Goal: Check status: Check status

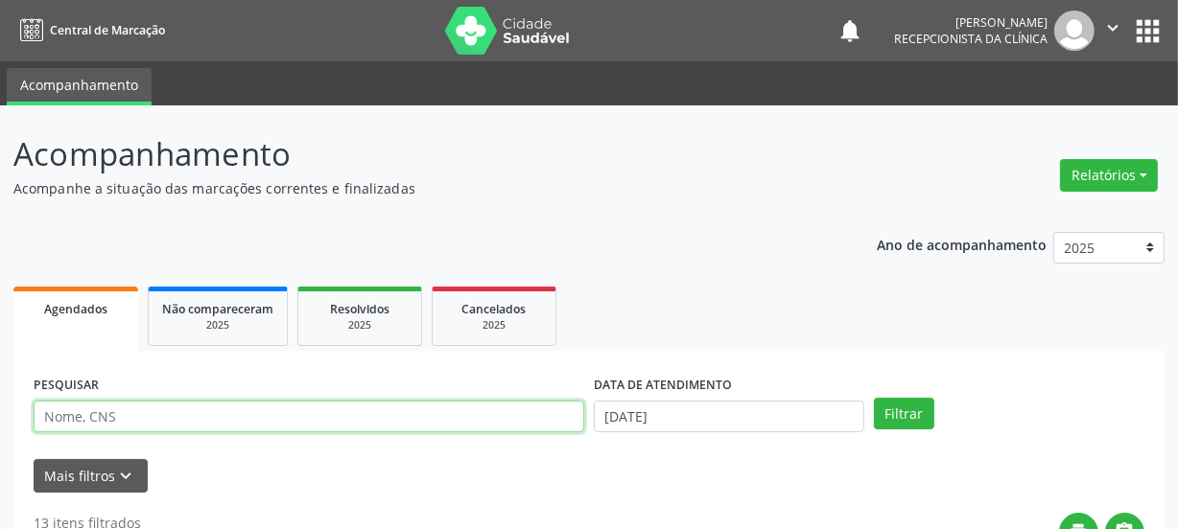
click at [217, 412] on input "text" at bounding box center [309, 417] width 550 height 33
paste input "700008393952306"
type input "700008393952306"
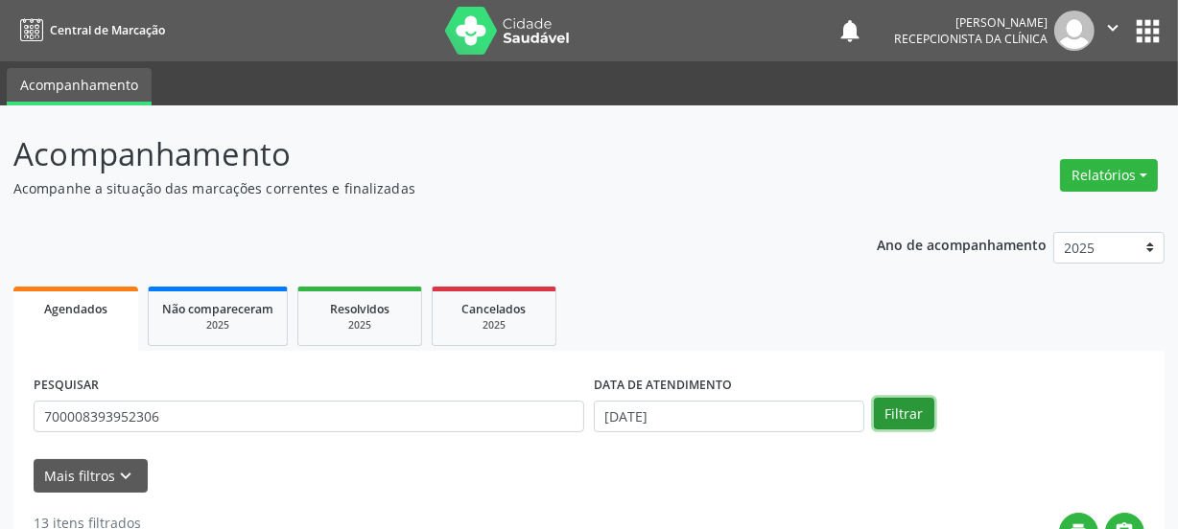
click at [893, 415] on button "Filtrar" at bounding box center [904, 414] width 60 height 33
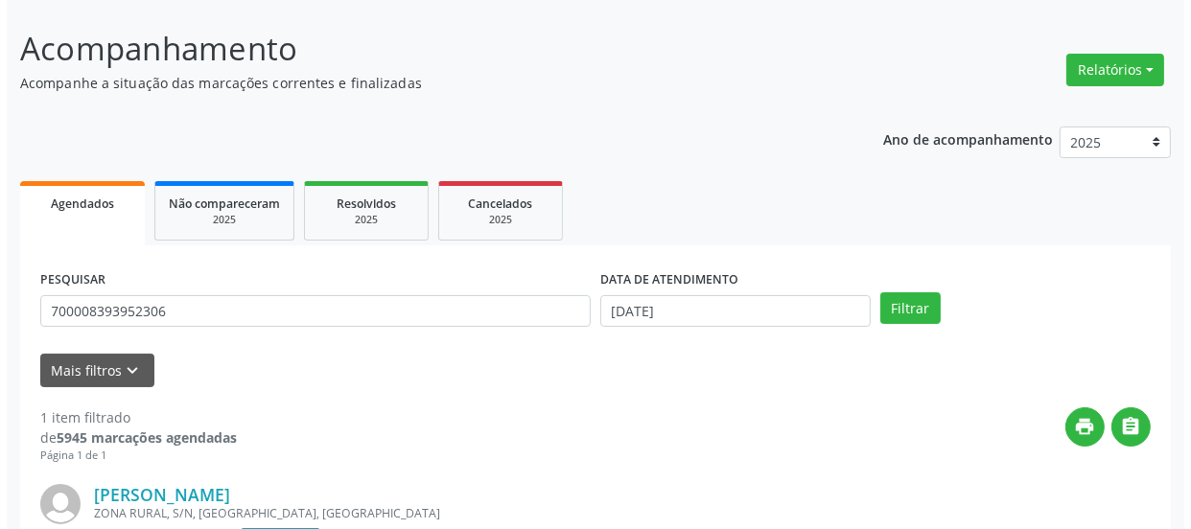
scroll to position [332, 0]
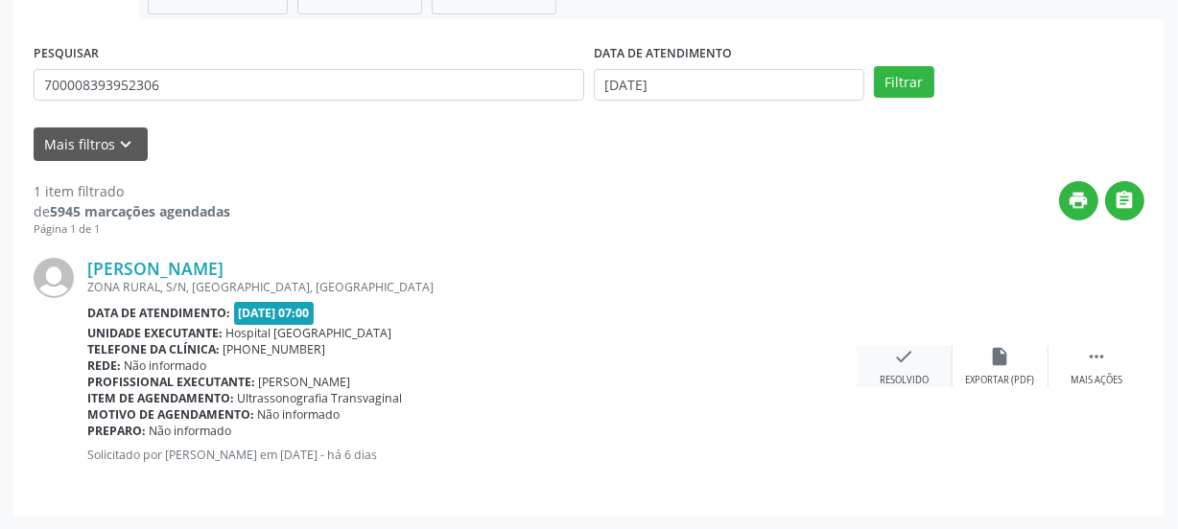
click at [905, 346] on icon "check" at bounding box center [904, 356] width 21 height 21
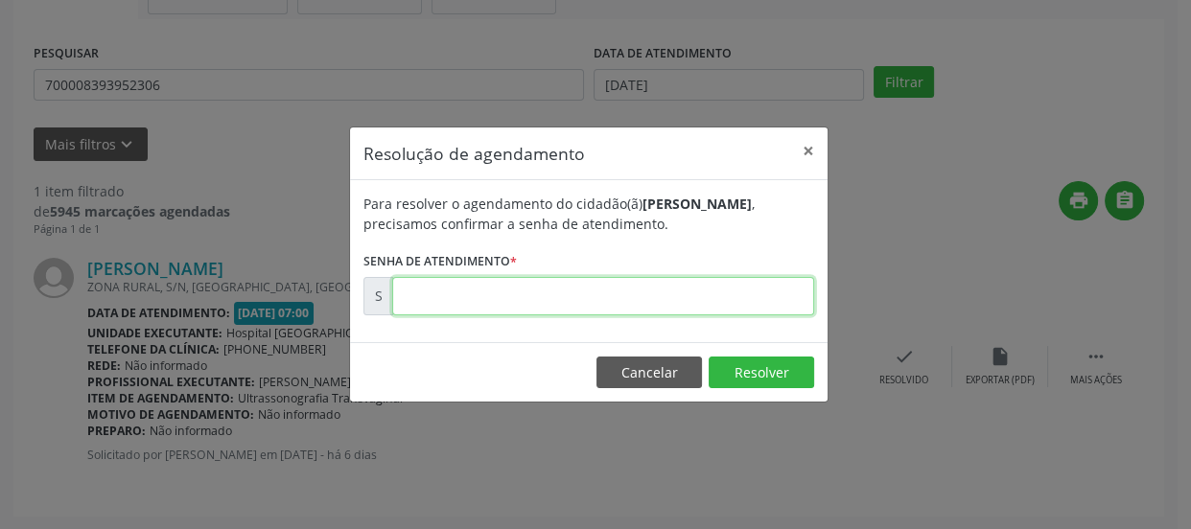
click at [716, 292] on input "text" at bounding box center [603, 296] width 422 height 38
type input "00175382"
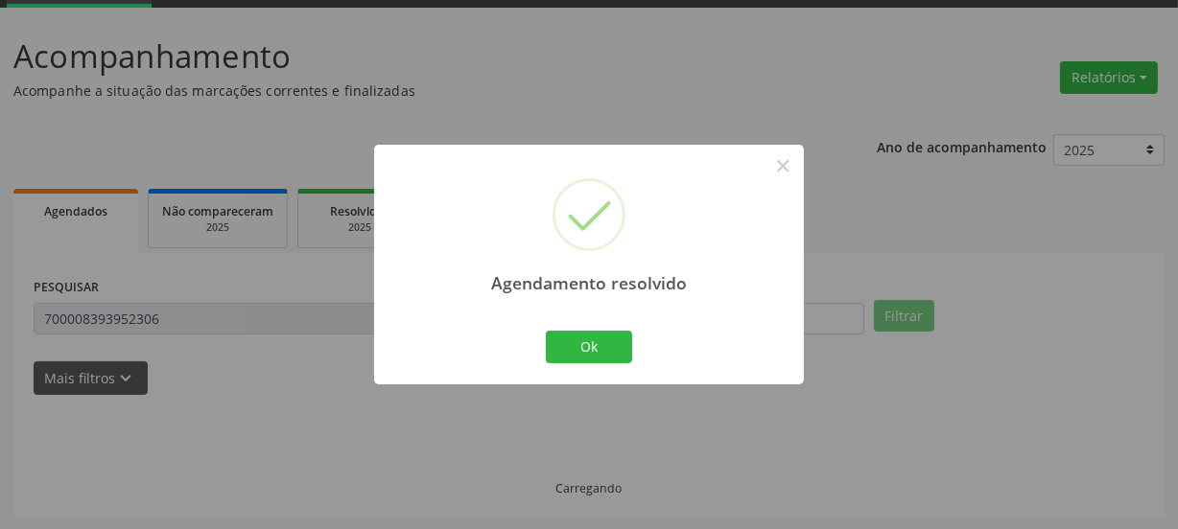
scroll to position [57, 0]
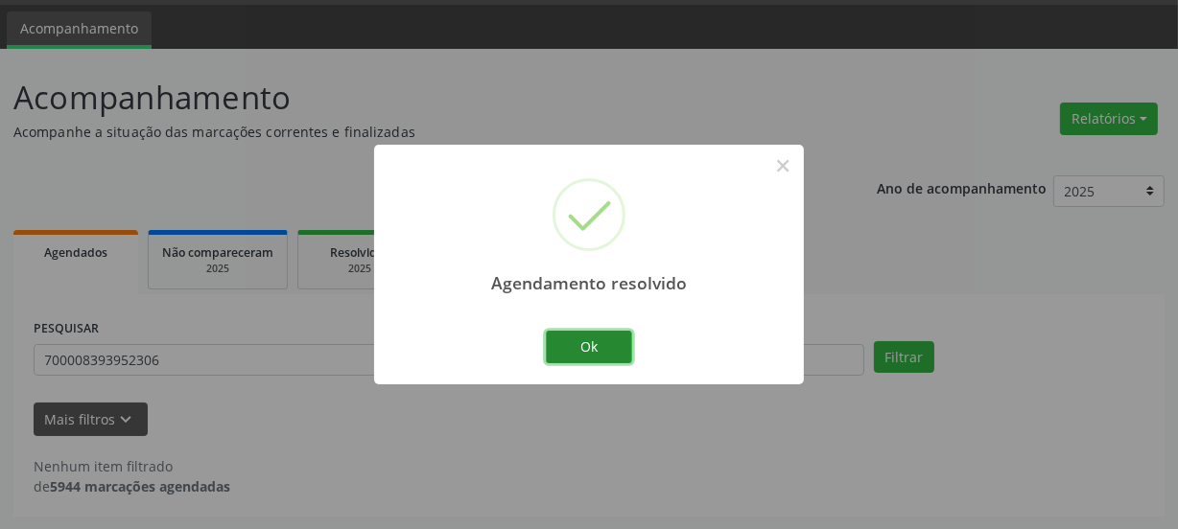
click at [610, 357] on button "Ok" at bounding box center [589, 347] width 86 height 33
